Goal: Find specific page/section: Find specific page/section

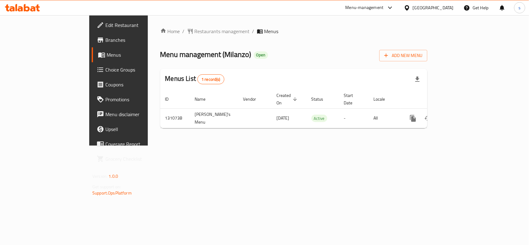
click at [434, 8] on div "[GEOGRAPHIC_DATA]" at bounding box center [433, 7] width 41 height 7
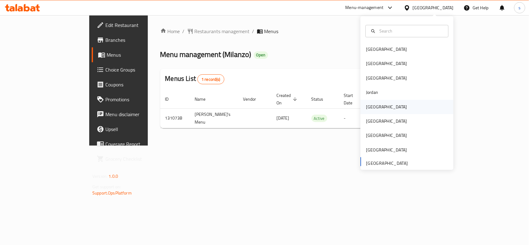
click at [367, 110] on div "[GEOGRAPHIC_DATA]" at bounding box center [386, 107] width 41 height 7
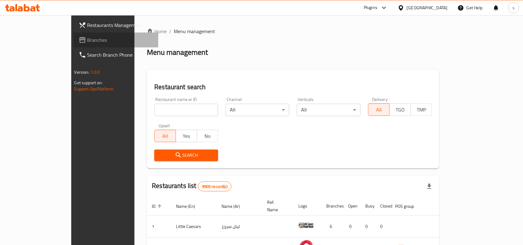
click at [87, 42] on span "Branches" at bounding box center [120, 39] width 66 height 7
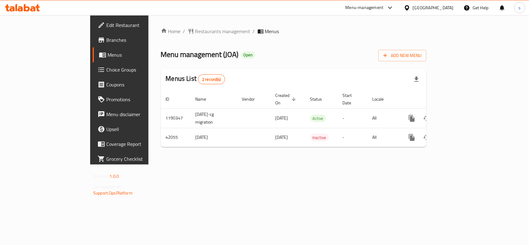
click at [450, 5] on div "[GEOGRAPHIC_DATA]" at bounding box center [433, 7] width 41 height 7
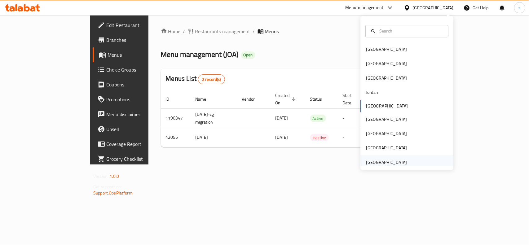
click at [396, 161] on div "[GEOGRAPHIC_DATA]" at bounding box center [386, 162] width 41 height 7
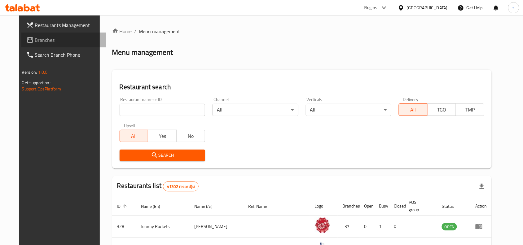
click at [35, 40] on span "Branches" at bounding box center [68, 39] width 66 height 7
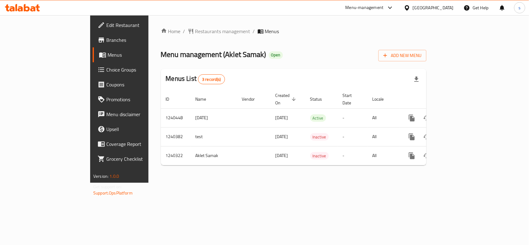
click at [433, 9] on div "[GEOGRAPHIC_DATA]" at bounding box center [433, 7] width 41 height 7
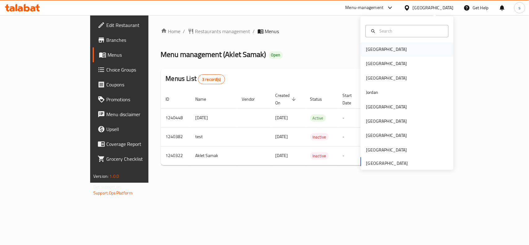
click at [369, 48] on div "[GEOGRAPHIC_DATA]" at bounding box center [386, 49] width 41 height 7
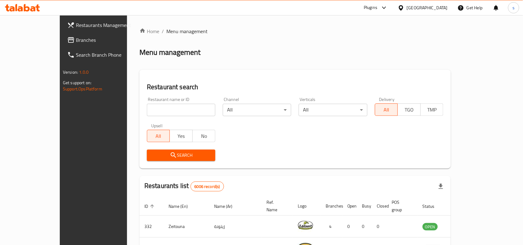
click at [440, 6] on div "[GEOGRAPHIC_DATA]" at bounding box center [427, 7] width 41 height 7
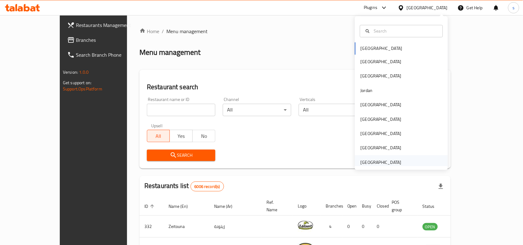
click at [371, 160] on div "[GEOGRAPHIC_DATA]" at bounding box center [381, 162] width 41 height 7
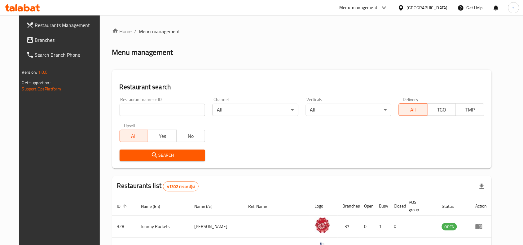
click at [35, 40] on span "Branches" at bounding box center [68, 39] width 66 height 7
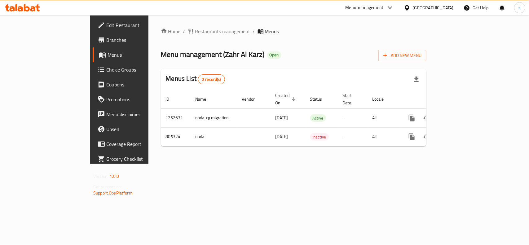
click at [439, 7] on div "[GEOGRAPHIC_DATA]" at bounding box center [433, 7] width 41 height 7
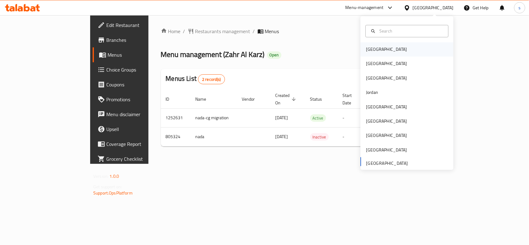
click at [377, 47] on div "[GEOGRAPHIC_DATA]" at bounding box center [386, 49] width 51 height 14
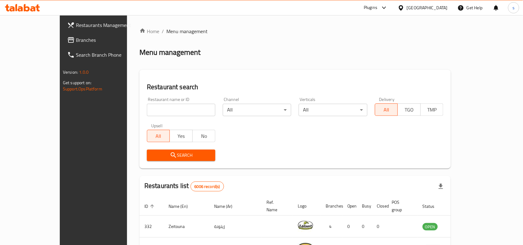
click at [434, 8] on div "[GEOGRAPHIC_DATA]" at bounding box center [427, 7] width 41 height 7
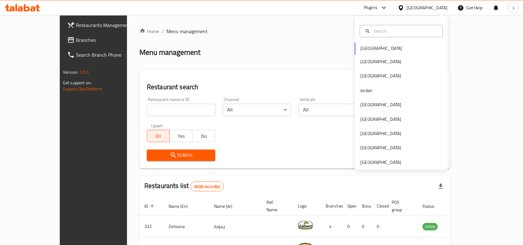
click at [380, 170] on div "Bahrain Egypt Iraq Jordan Kuwait Oman Qatar Saudi Arabia United Arab Emirates" at bounding box center [401, 93] width 93 height 154
click at [383, 164] on div "[GEOGRAPHIC_DATA]" at bounding box center [381, 162] width 41 height 7
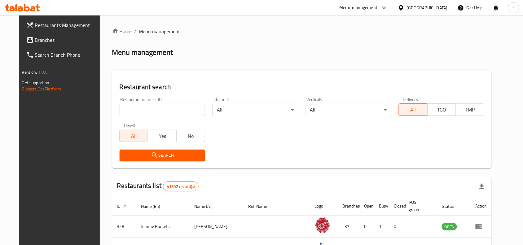
click at [35, 39] on span "Branches" at bounding box center [68, 39] width 66 height 7
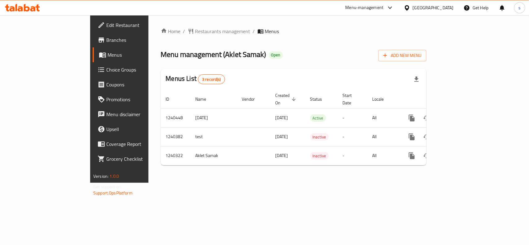
click at [425, 9] on div "[GEOGRAPHIC_DATA]" at bounding box center [433, 7] width 41 height 7
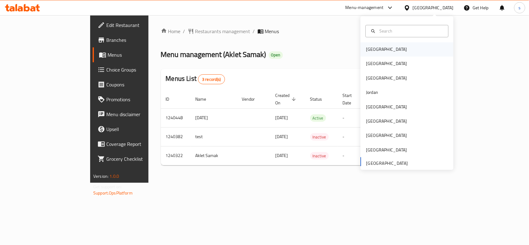
click at [368, 50] on div "[GEOGRAPHIC_DATA]" at bounding box center [386, 49] width 41 height 7
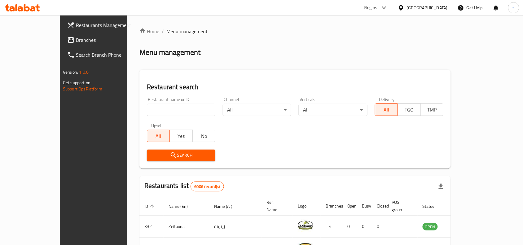
click at [439, 6] on div "[GEOGRAPHIC_DATA]" at bounding box center [427, 7] width 41 height 7
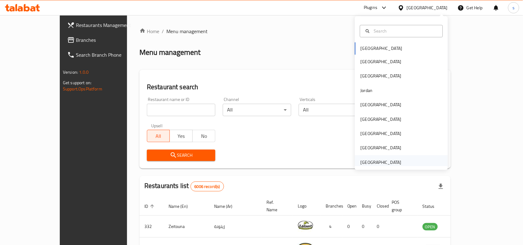
click at [378, 162] on div "[GEOGRAPHIC_DATA]" at bounding box center [381, 162] width 41 height 7
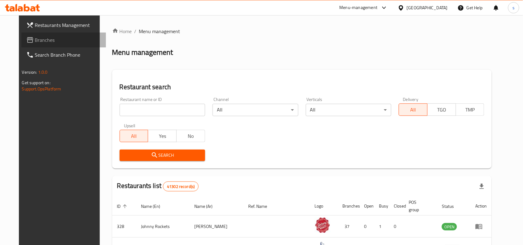
click at [35, 41] on span "Branches" at bounding box center [68, 39] width 66 height 7
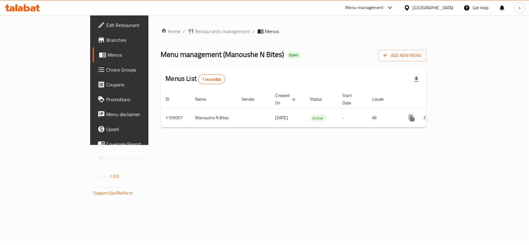
click at [435, 10] on div "[GEOGRAPHIC_DATA]" at bounding box center [433, 7] width 41 height 7
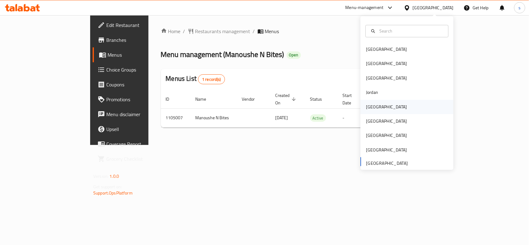
click at [368, 110] on div "[GEOGRAPHIC_DATA]" at bounding box center [386, 107] width 41 height 7
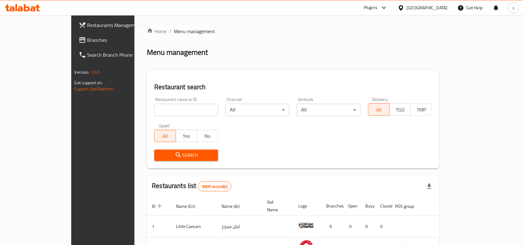
click at [87, 41] on span "Branches" at bounding box center [120, 39] width 66 height 7
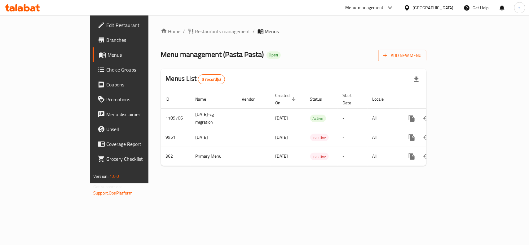
click at [447, 7] on div "[GEOGRAPHIC_DATA]" at bounding box center [433, 7] width 41 height 7
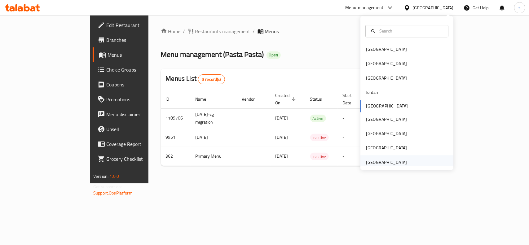
click at [402, 160] on div "[GEOGRAPHIC_DATA]" at bounding box center [386, 162] width 51 height 14
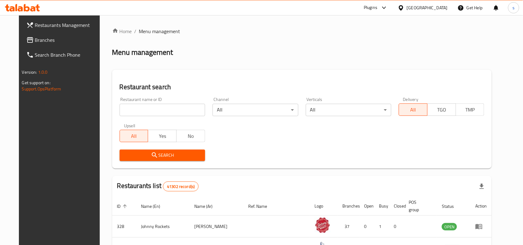
click at [36, 42] on span "Branches" at bounding box center [68, 39] width 66 height 7
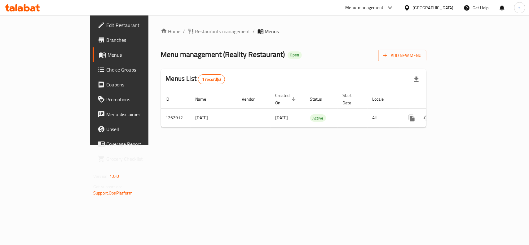
click at [444, 8] on div "[GEOGRAPHIC_DATA]" at bounding box center [433, 7] width 41 height 7
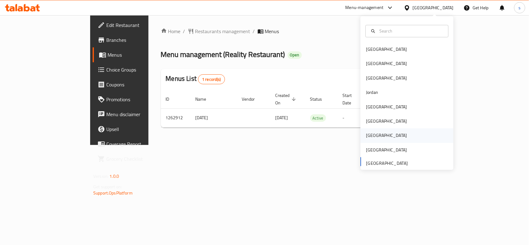
click at [366, 137] on div "[GEOGRAPHIC_DATA]" at bounding box center [386, 135] width 41 height 7
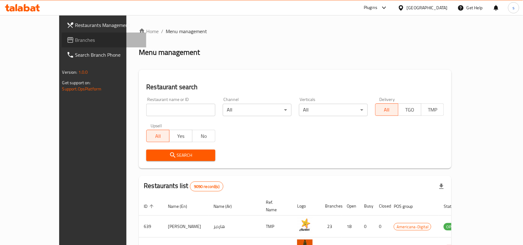
click at [75, 41] on span "Branches" at bounding box center [108, 39] width 66 height 7
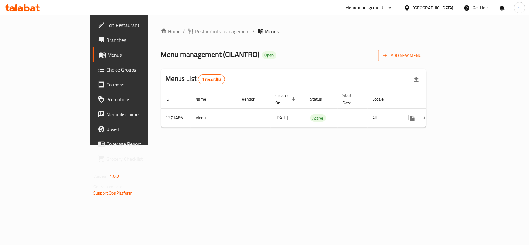
click at [446, 7] on div "[GEOGRAPHIC_DATA]" at bounding box center [433, 7] width 41 height 7
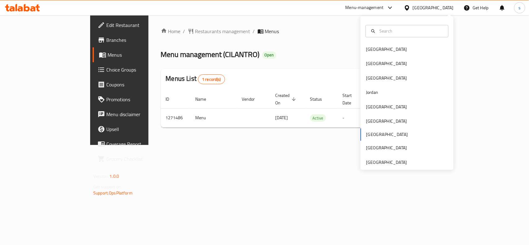
click at [372, 136] on div "[GEOGRAPHIC_DATA] [GEOGRAPHIC_DATA] [GEOGRAPHIC_DATA] [GEOGRAPHIC_DATA] [GEOGRA…" at bounding box center [407, 105] width 93 height 127
click at [368, 53] on div "[GEOGRAPHIC_DATA]" at bounding box center [386, 49] width 51 height 14
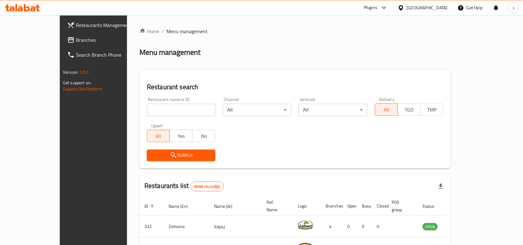
click at [441, 8] on div "[GEOGRAPHIC_DATA]" at bounding box center [427, 7] width 41 height 7
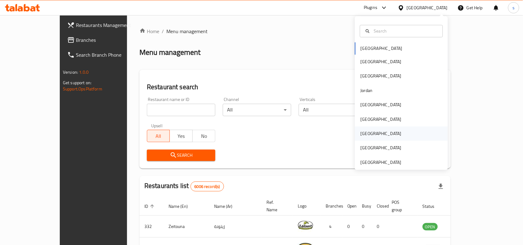
click at [363, 134] on div "[GEOGRAPHIC_DATA]" at bounding box center [381, 134] width 41 height 7
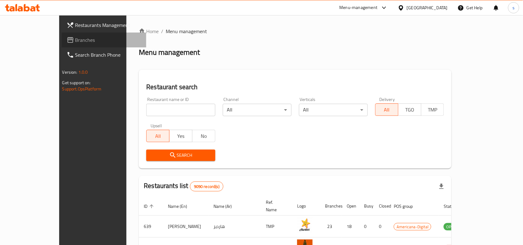
click at [75, 39] on span "Branches" at bounding box center [108, 39] width 66 height 7
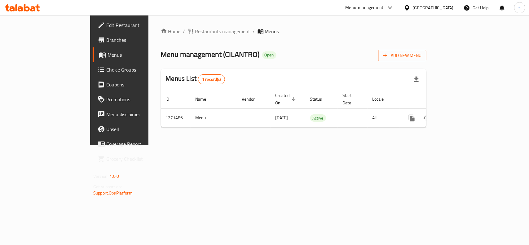
click at [445, 8] on div "[GEOGRAPHIC_DATA]" at bounding box center [433, 7] width 41 height 7
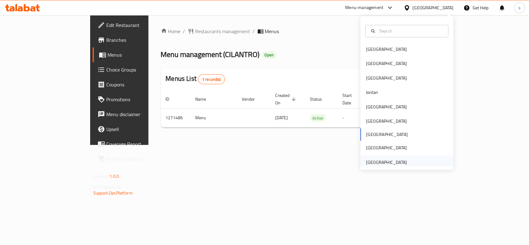
click at [394, 161] on div "[GEOGRAPHIC_DATA]" at bounding box center [386, 162] width 41 height 7
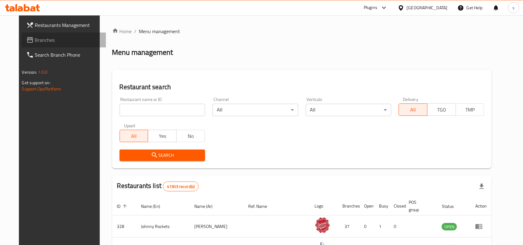
click at [35, 39] on span "Branches" at bounding box center [68, 39] width 66 height 7
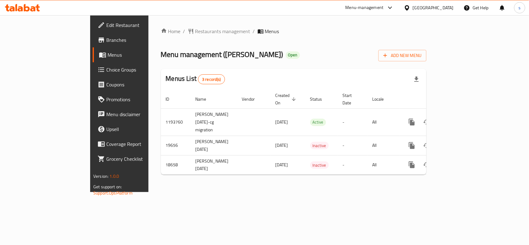
click at [444, 4] on div "[GEOGRAPHIC_DATA]" at bounding box center [429, 7] width 60 height 15
click at [440, 8] on div "[GEOGRAPHIC_DATA]" at bounding box center [433, 7] width 41 height 7
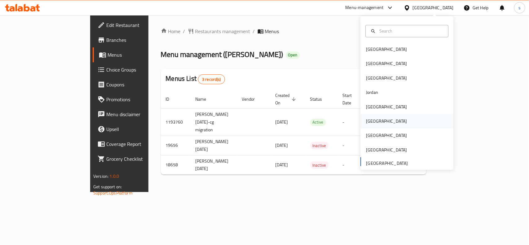
click at [367, 123] on div "[GEOGRAPHIC_DATA]" at bounding box center [386, 121] width 41 height 7
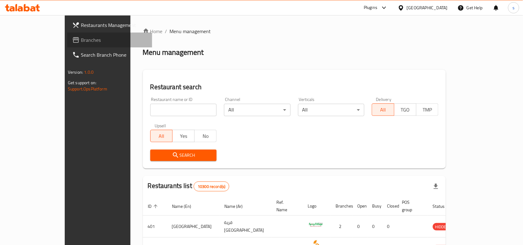
click at [81, 36] on span "Branches" at bounding box center [114, 39] width 66 height 7
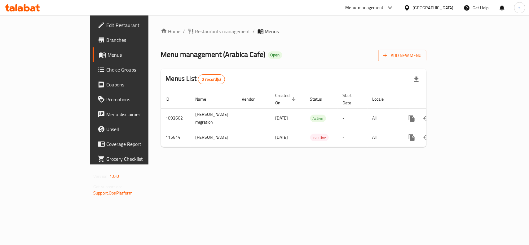
click at [446, 4] on div "[GEOGRAPHIC_DATA]" at bounding box center [433, 7] width 41 height 7
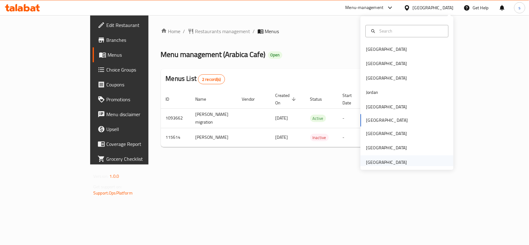
click at [386, 164] on div "[GEOGRAPHIC_DATA]" at bounding box center [386, 162] width 41 height 7
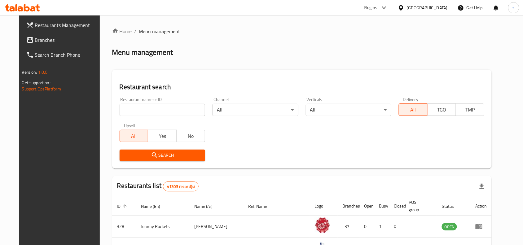
click at [35, 38] on span "Branches" at bounding box center [68, 39] width 66 height 7
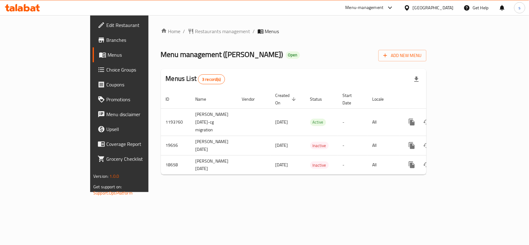
click at [449, 8] on div "[GEOGRAPHIC_DATA]" at bounding box center [433, 7] width 41 height 7
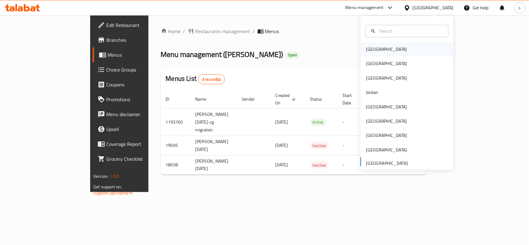
click at [374, 50] on div "[GEOGRAPHIC_DATA]" at bounding box center [386, 49] width 41 height 7
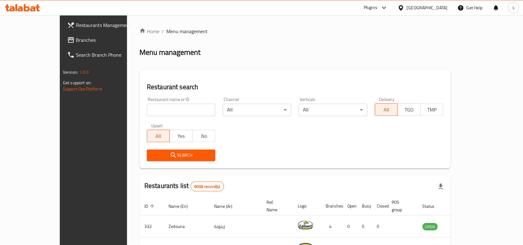
click at [407, 7] on div at bounding box center [402, 7] width 9 height 7
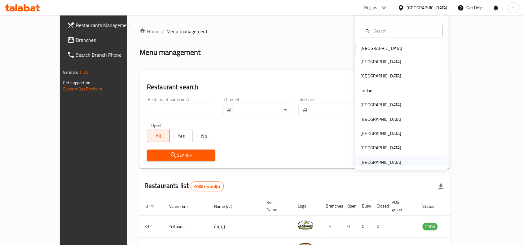
click at [394, 162] on div "[GEOGRAPHIC_DATA]" at bounding box center [381, 162] width 41 height 7
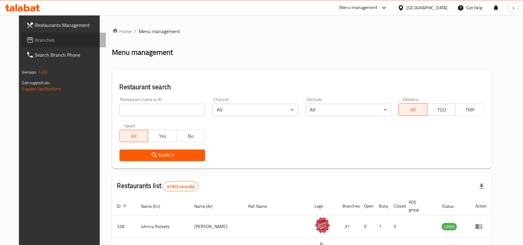
click at [35, 36] on span "Branches" at bounding box center [68, 39] width 66 height 7
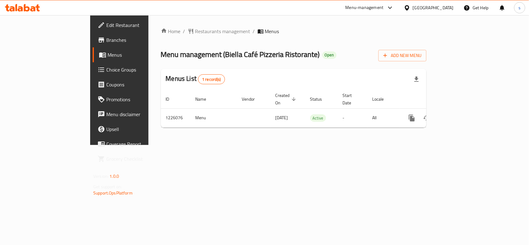
click at [442, 8] on div "[GEOGRAPHIC_DATA]" at bounding box center [433, 7] width 41 height 7
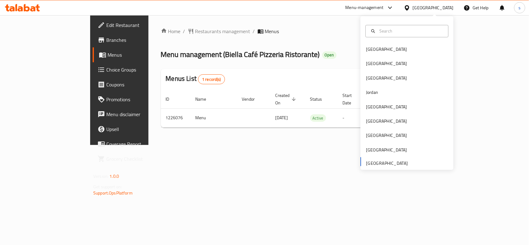
click at [379, 163] on div "Bahrain Egypt Iraq Jordan Kuwait Oman Qatar Saudi Arabia United Arab Emirates" at bounding box center [407, 105] width 93 height 127
click at [368, 48] on div "[GEOGRAPHIC_DATA]" at bounding box center [386, 49] width 41 height 7
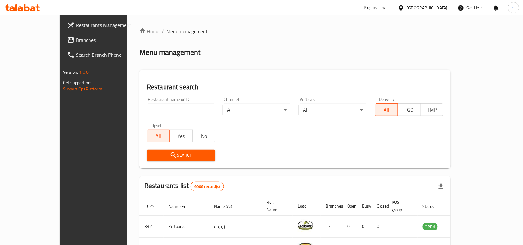
click at [440, 8] on div "[GEOGRAPHIC_DATA]" at bounding box center [427, 7] width 41 height 7
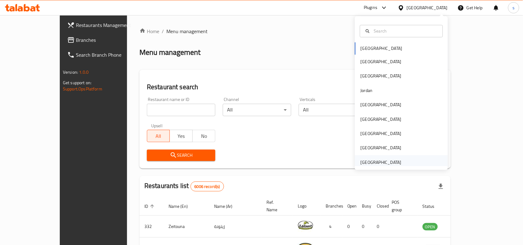
click at [377, 163] on div "[GEOGRAPHIC_DATA]" at bounding box center [381, 162] width 41 height 7
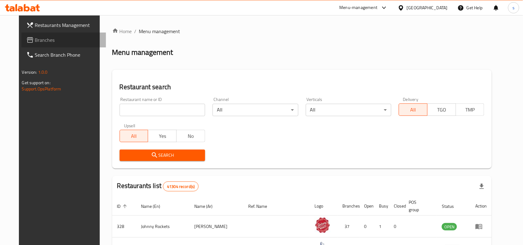
drag, startPoint x: 29, startPoint y: 41, endPoint x: 2, endPoint y: 51, distance: 28.7
click at [35, 41] on span "Branches" at bounding box center [68, 39] width 66 height 7
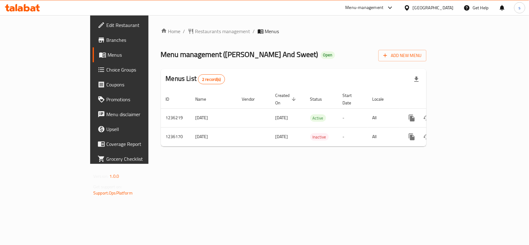
click at [442, 5] on div "[GEOGRAPHIC_DATA]" at bounding box center [433, 7] width 41 height 7
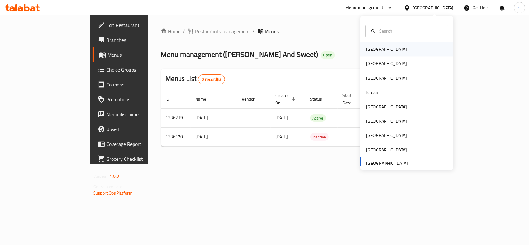
click at [377, 48] on div "[GEOGRAPHIC_DATA]" at bounding box center [386, 49] width 51 height 14
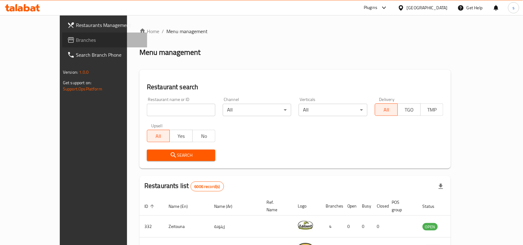
click at [76, 37] on span "Branches" at bounding box center [109, 39] width 66 height 7
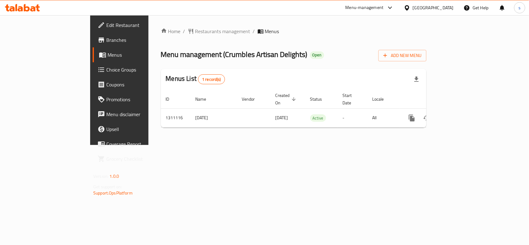
click at [448, 7] on div "[GEOGRAPHIC_DATA]" at bounding box center [433, 7] width 41 height 7
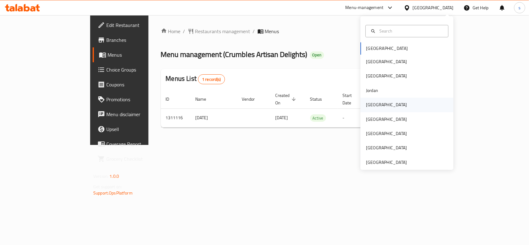
click at [369, 105] on div "[GEOGRAPHIC_DATA]" at bounding box center [386, 105] width 41 height 7
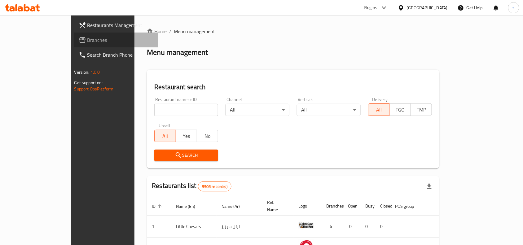
click at [87, 40] on span "Branches" at bounding box center [120, 39] width 66 height 7
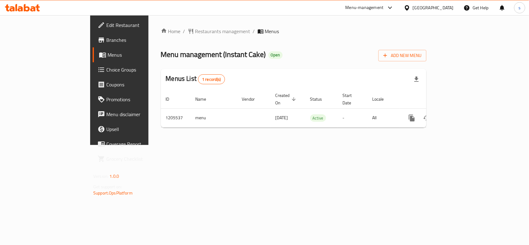
click at [444, 10] on div "Kuwait" at bounding box center [433, 7] width 41 height 7
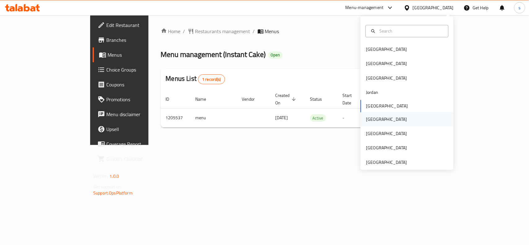
click at [371, 120] on div "Oman" at bounding box center [386, 119] width 41 height 7
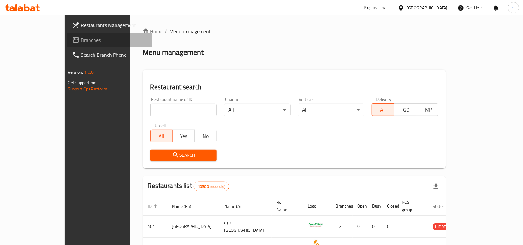
click at [81, 40] on span "Branches" at bounding box center [114, 39] width 66 height 7
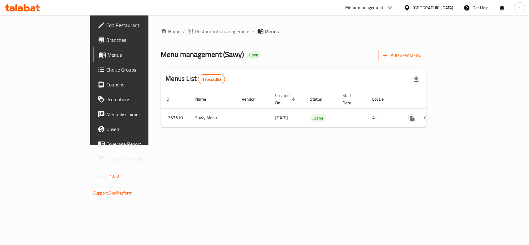
click at [447, 8] on div "[GEOGRAPHIC_DATA]" at bounding box center [433, 7] width 41 height 7
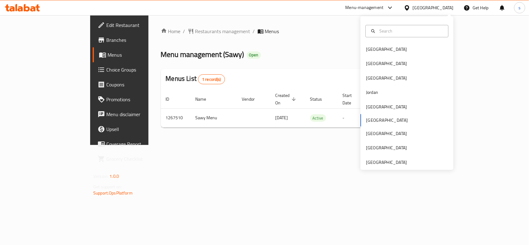
click at [387, 167] on div "[GEOGRAPHIC_DATA] [GEOGRAPHIC_DATA] [GEOGRAPHIC_DATA] [GEOGRAPHIC_DATA] [GEOGRA…" at bounding box center [407, 93] width 93 height 154
click at [388, 163] on div "[GEOGRAPHIC_DATA]" at bounding box center [386, 162] width 41 height 7
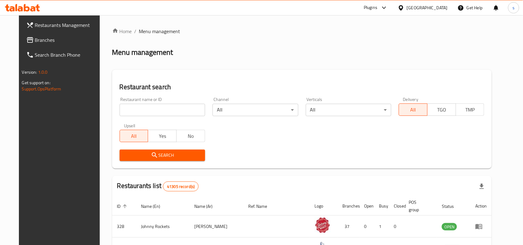
click at [35, 39] on span "Branches" at bounding box center [68, 39] width 66 height 7
